Goal: Transaction & Acquisition: Download file/media

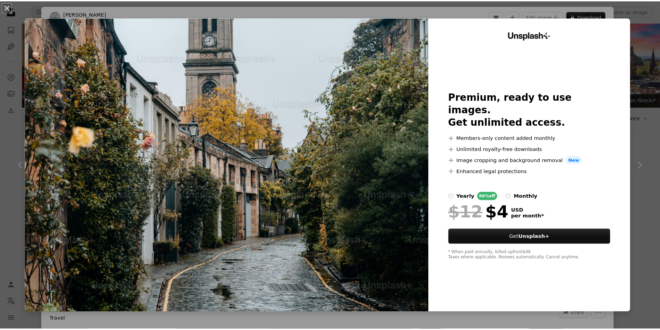
scroll to position [2114, 0]
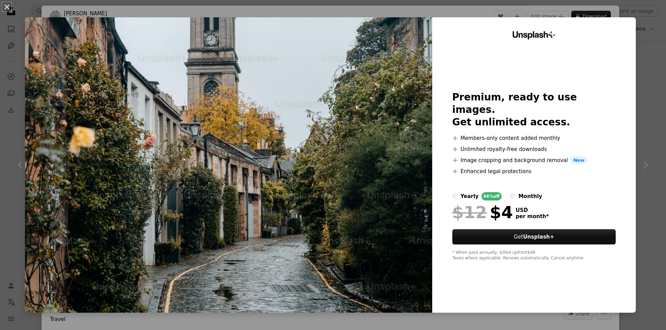
click at [639, 83] on div "An X shape Unsplash+ Premium, ready to use images. Get unlimited access. A plus…" at bounding box center [333, 165] width 666 height 330
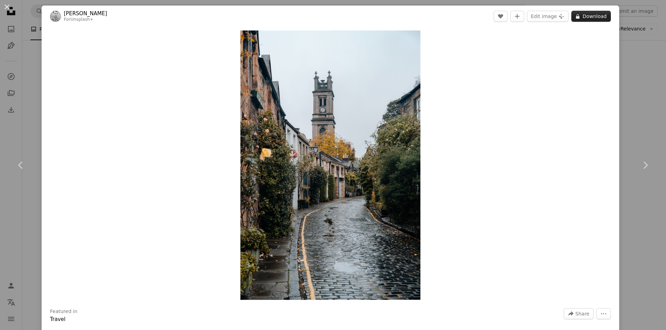
click at [599, 17] on button "A lock Download" at bounding box center [591, 16] width 40 height 11
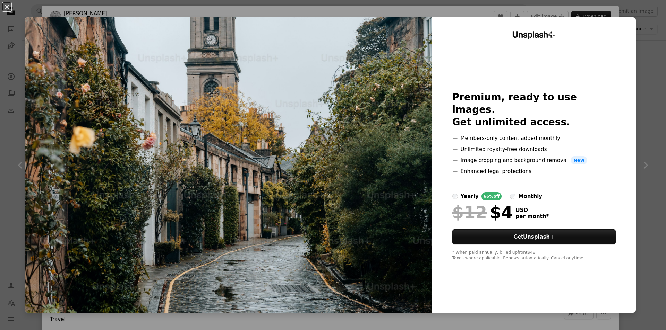
drag, startPoint x: 652, startPoint y: 53, endPoint x: 639, endPoint y: 53, distance: 13.2
click at [652, 53] on div "An X shape Unsplash+ Premium, ready to use images. Get unlimited access. A plus…" at bounding box center [333, 165] width 666 height 330
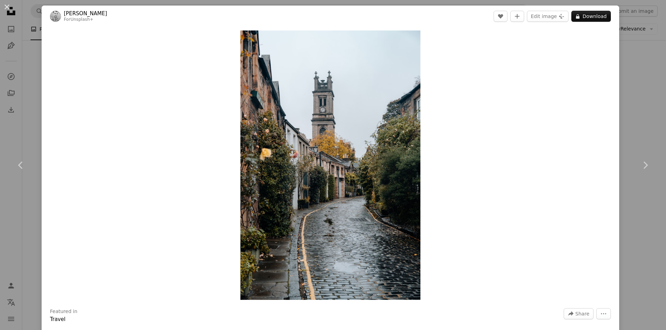
click at [635, 122] on div "An X shape Chevron left Chevron right [PERSON_NAME] For Unsplash+ A heart A plu…" at bounding box center [333, 165] width 666 height 330
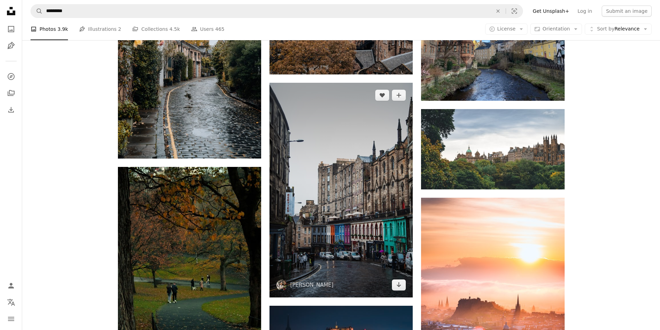
scroll to position [2149, 0]
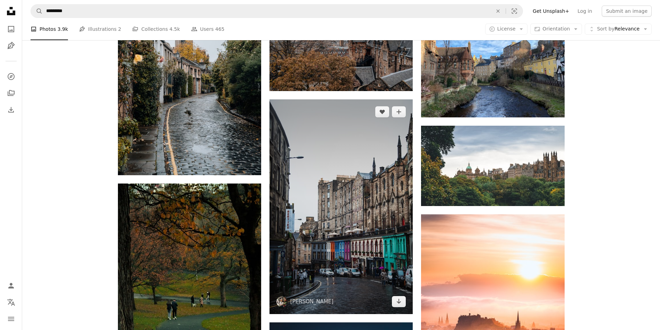
click at [355, 193] on img at bounding box center [340, 207] width 143 height 215
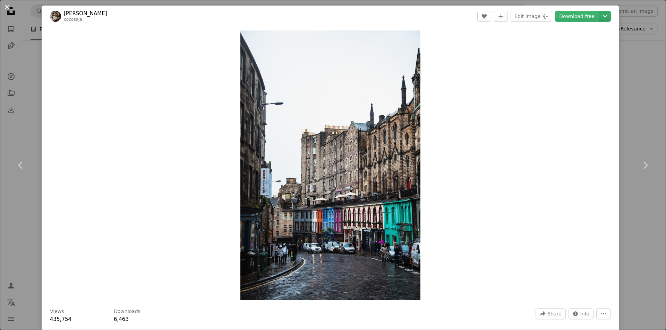
click at [607, 19] on icon "Chevron down" at bounding box center [604, 16] width 11 height 8
